Goal: Information Seeking & Learning: Learn about a topic

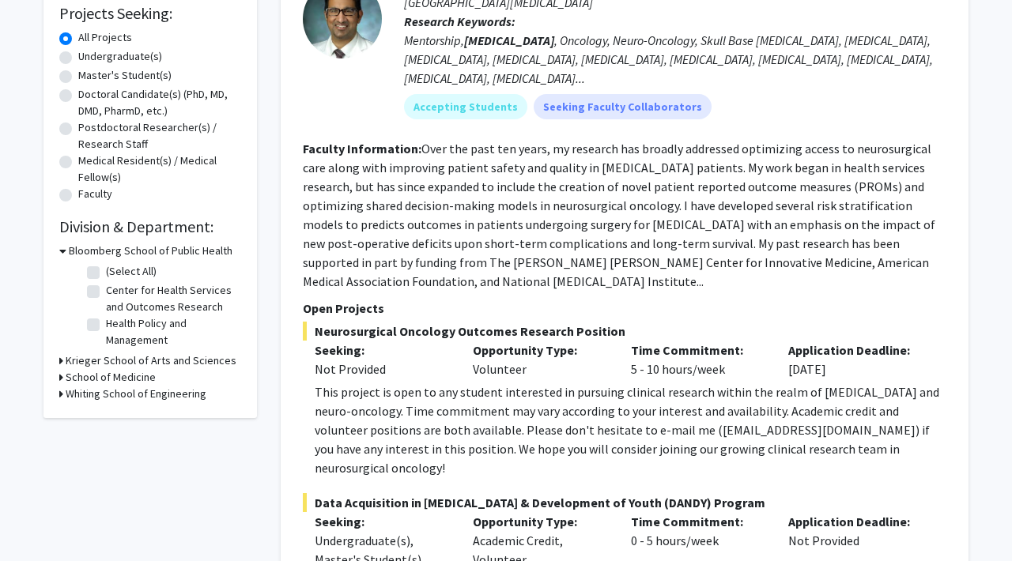
scroll to position [272, 0]
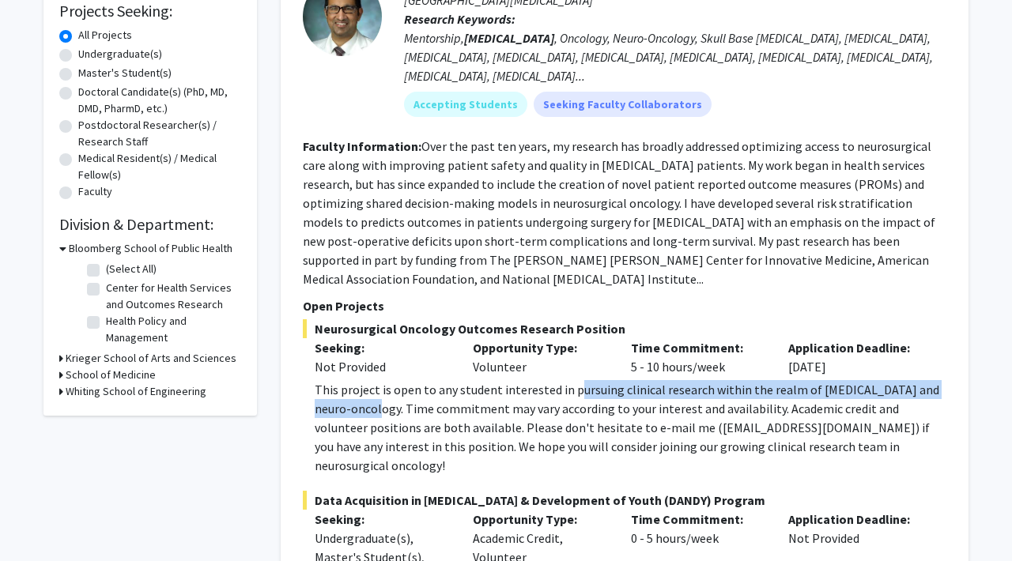
drag, startPoint x: 571, startPoint y: 368, endPoint x: 356, endPoint y: 397, distance: 216.2
click at [356, 397] on div "This project is open to any student interested in pursuing clinical research wi…" at bounding box center [631, 427] width 632 height 95
click at [575, 380] on div "This project is open to any student interested in pursuing clinical research wi…" at bounding box center [631, 427] width 632 height 95
drag, startPoint x: 566, startPoint y: 369, endPoint x: 363, endPoint y: 388, distance: 204.0
click at [363, 388] on div "This project is open to any student interested in pursuing clinical research wi…" at bounding box center [631, 427] width 632 height 95
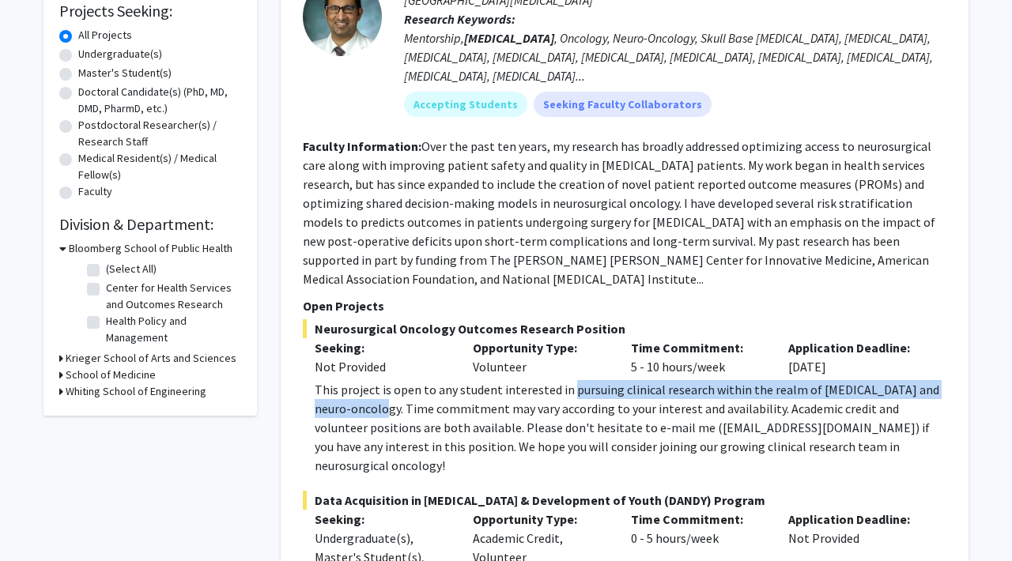
copy div "pursuing clinical research within the realm of [MEDICAL_DATA] and neuro-oncology"
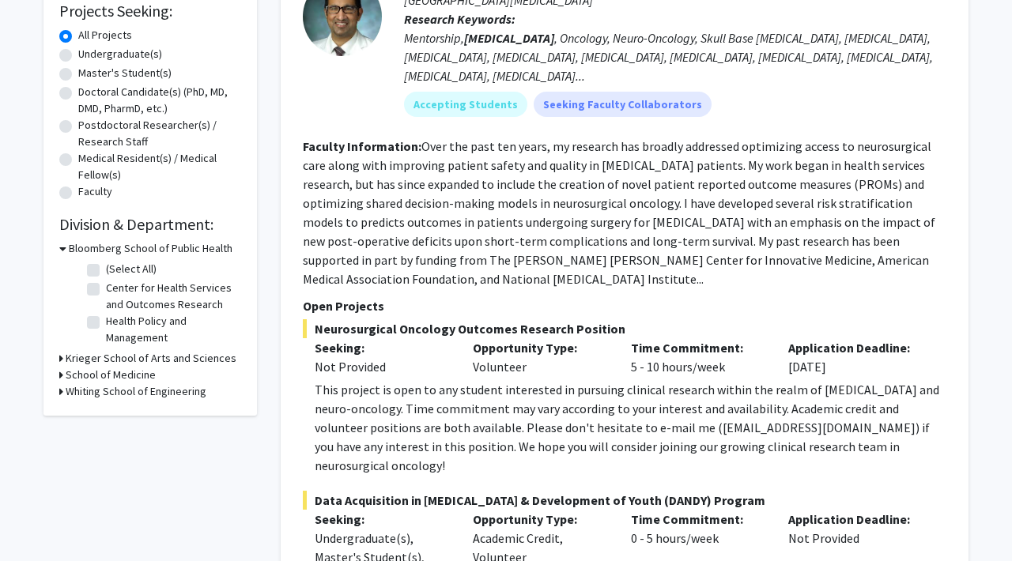
click at [496, 247] on fg-read-more "Over the past ten years, my research has broadly addressed optimizing access to…" at bounding box center [619, 212] width 632 height 149
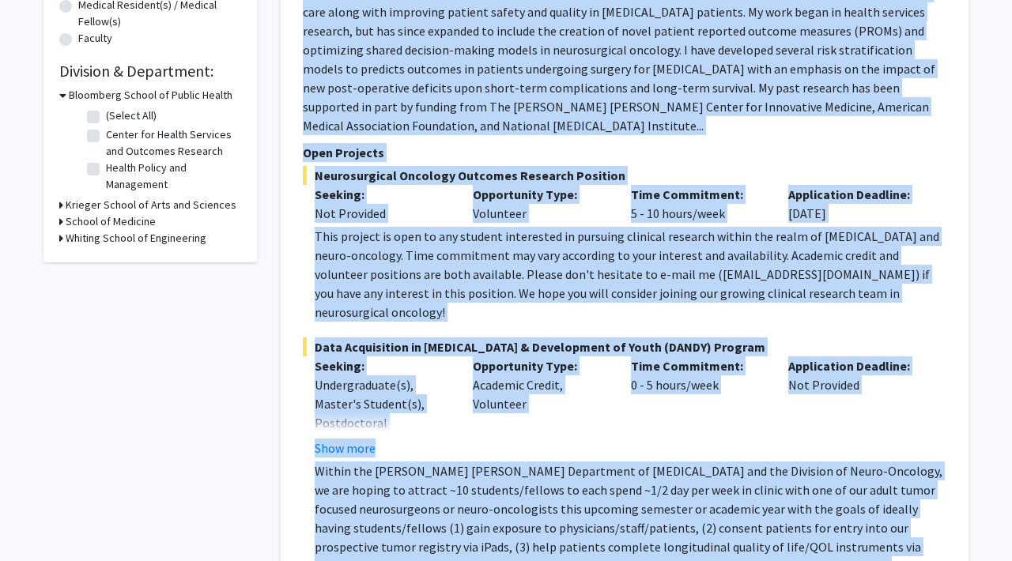
scroll to position [433, 0]
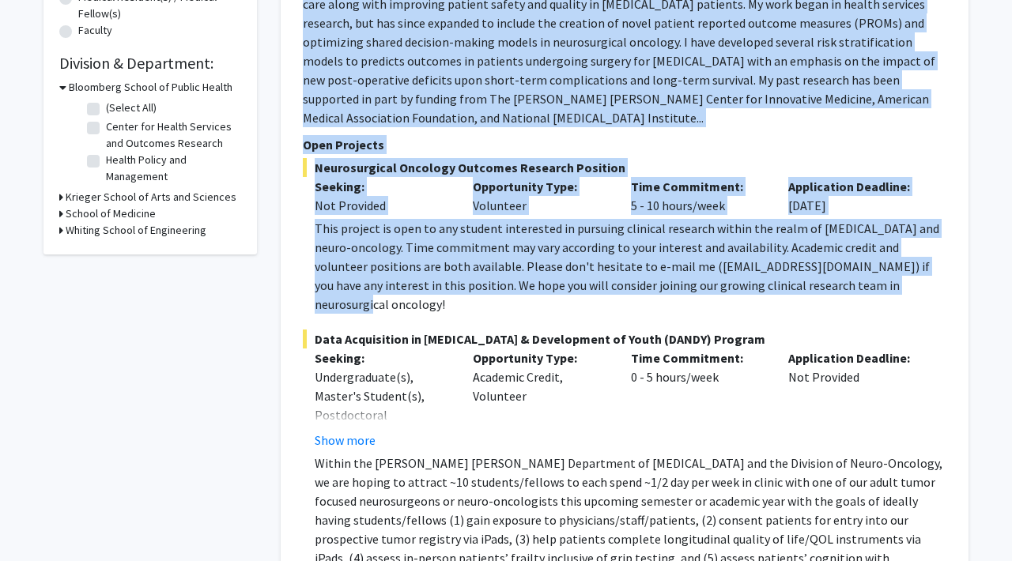
drag, startPoint x: 300, startPoint y: 143, endPoint x: 877, endPoint y: 260, distance: 589.5
click at [877, 260] on div "[PERSON_NAME] Bookmark Compose Request Faculty Assistant Professor Departments:…" at bounding box center [625, 253] width 688 height 1053
copy fg-search-faculty "Loremip Dolorsitame: Cons adi elit sed doeiu, te incididu utl etdolor magnaaliq…"
